Goal: Information Seeking & Learning: Learn about a topic

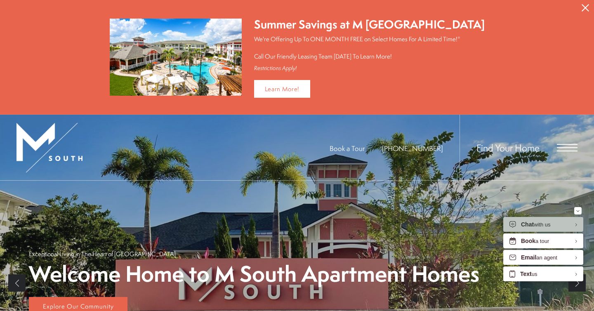
click at [571, 147] on span "Open Menu" at bounding box center [567, 147] width 21 height 1
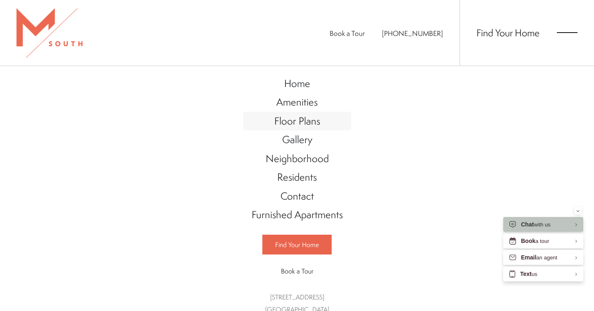
click at [304, 120] on span "Floor Plans" at bounding box center [297, 121] width 46 height 14
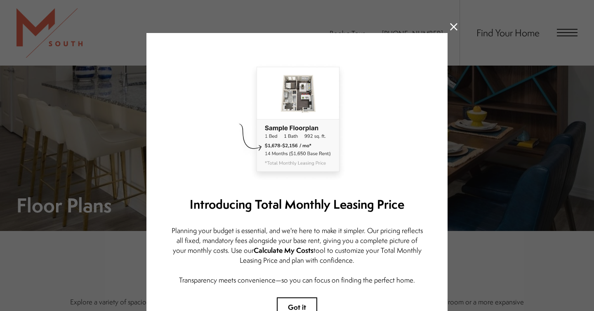
click at [453, 25] on icon at bounding box center [453, 26] width 7 height 7
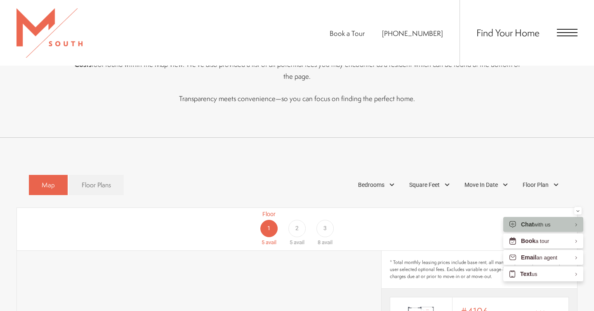
scroll to position [398, 0]
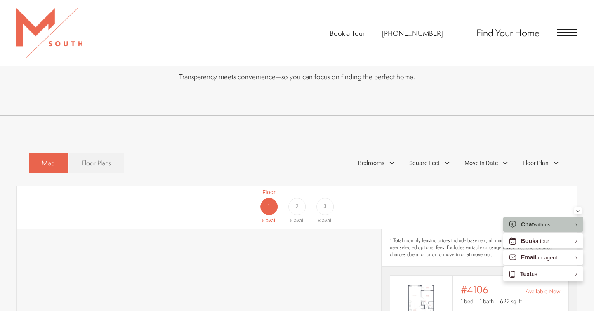
click at [298, 202] on span "2" at bounding box center [296, 206] width 3 height 9
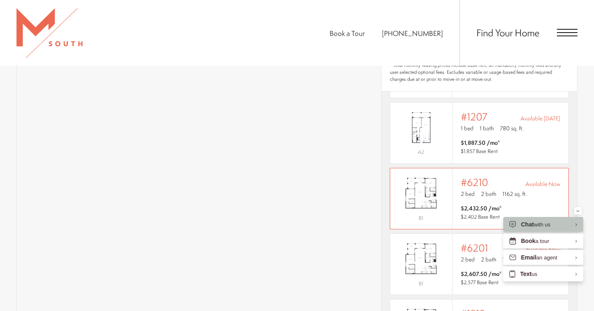
scroll to position [571, 0]
click at [412, 177] on img "View #6210" at bounding box center [421, 194] width 62 height 39
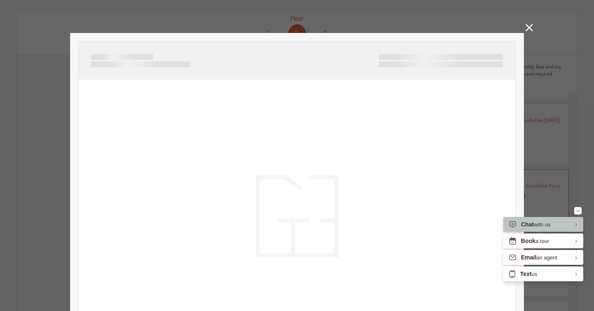
scroll to position [0, 0]
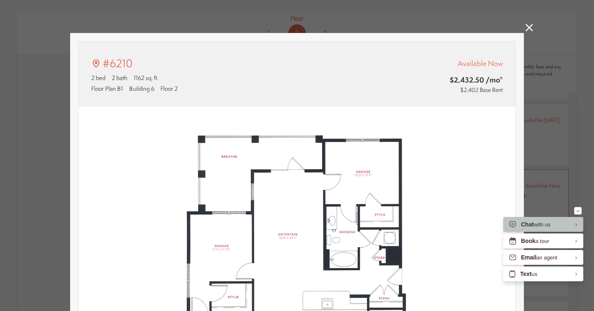
type input "**********"
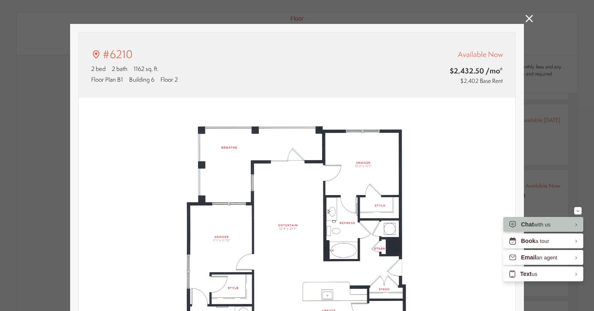
scroll to position [2, 0]
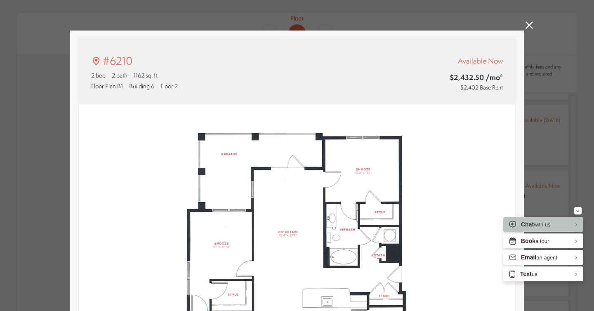
click at [526, 26] on icon at bounding box center [529, 24] width 7 height 7
